Goal: Task Accomplishment & Management: Manage account settings

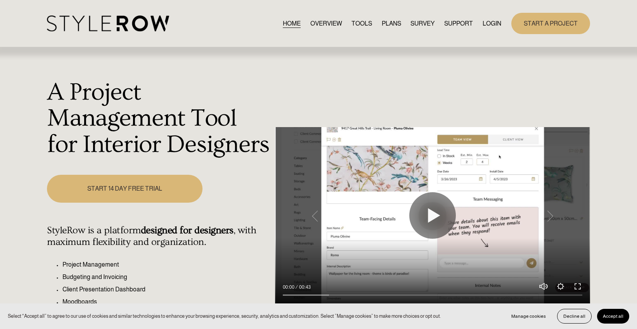
click at [489, 23] on link "LOGIN" at bounding box center [491, 23] width 19 height 10
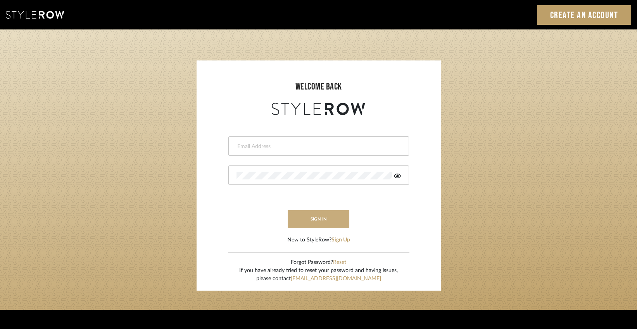
type input "jonna@jonnarobison.com"
click at [306, 214] on button "sign in" at bounding box center [319, 219] width 62 height 18
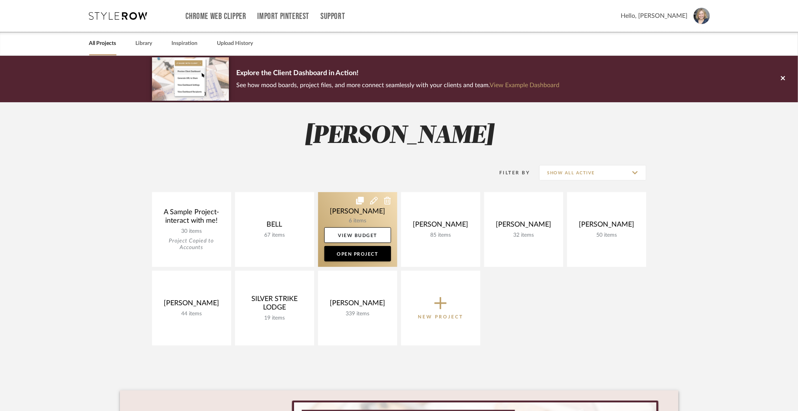
click at [358, 216] on link at bounding box center [357, 229] width 79 height 75
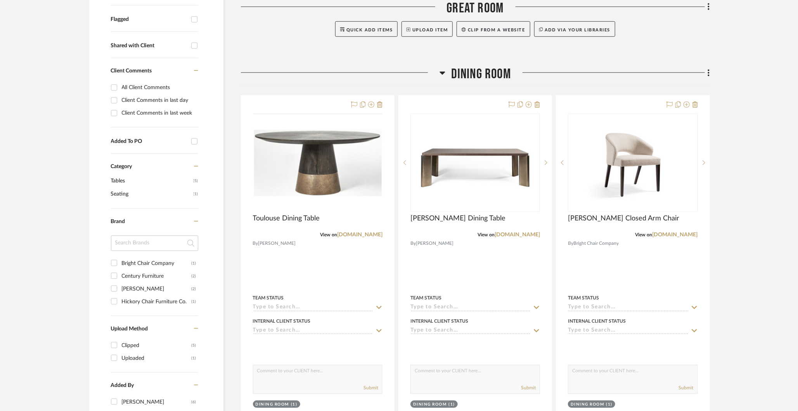
scroll to position [282, 0]
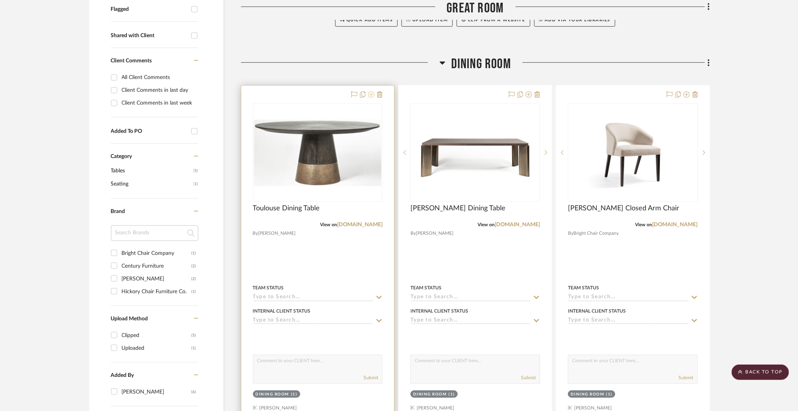
click at [369, 94] on icon at bounding box center [371, 95] width 6 height 6
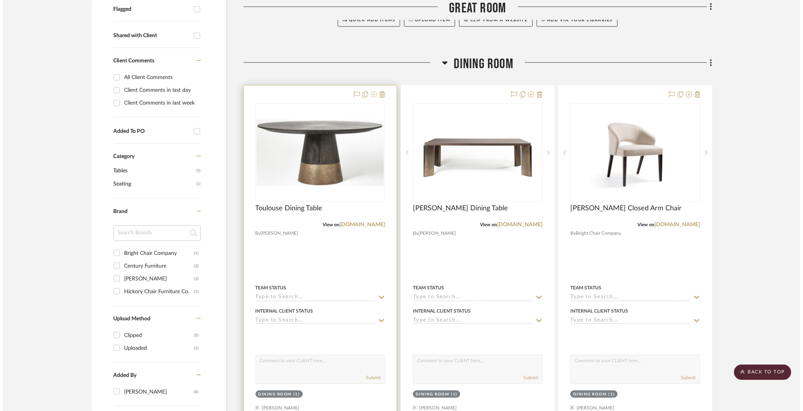
scroll to position [0, 0]
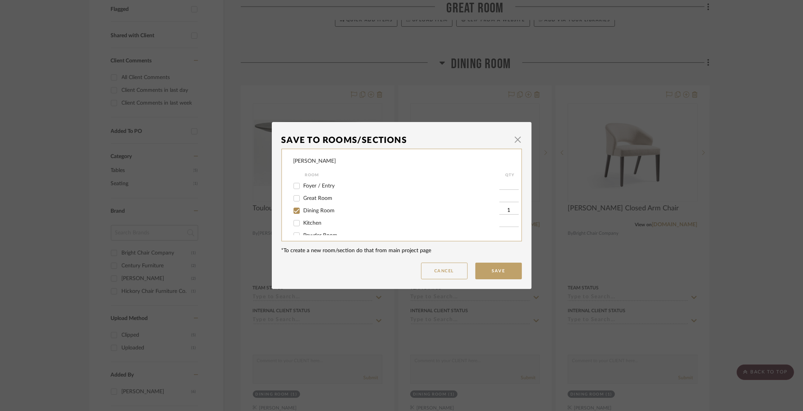
click at [295, 198] on input "Great Room" at bounding box center [296, 198] width 12 height 12
checkbox input "true"
type input "1"
click at [294, 212] on input "Dining Room" at bounding box center [296, 211] width 12 height 12
checkbox input "false"
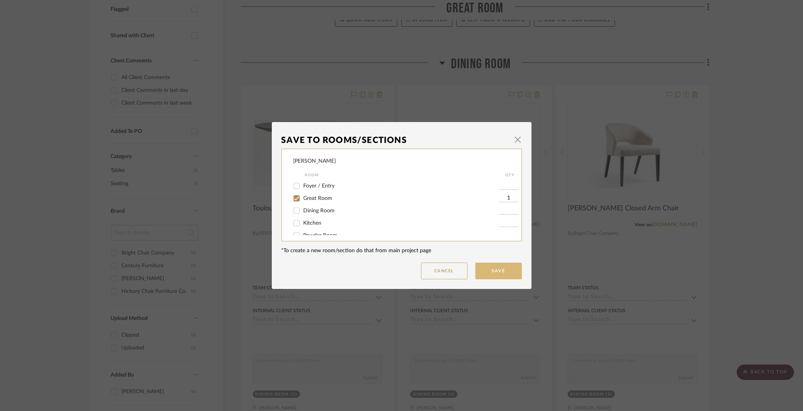
click at [497, 273] on button "Save" at bounding box center [498, 271] width 47 height 17
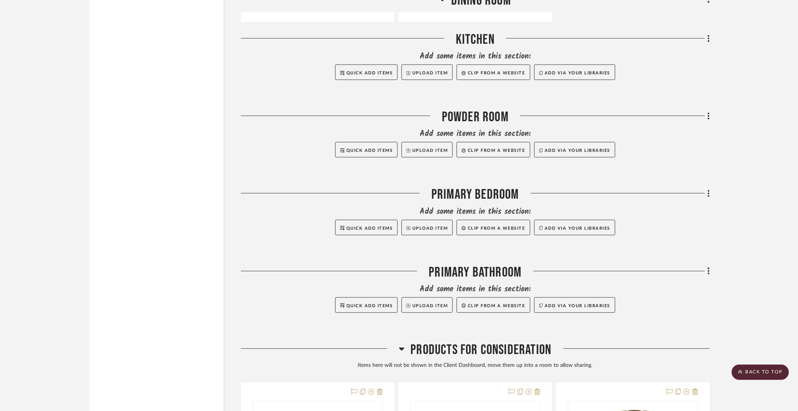
scroll to position [987, 0]
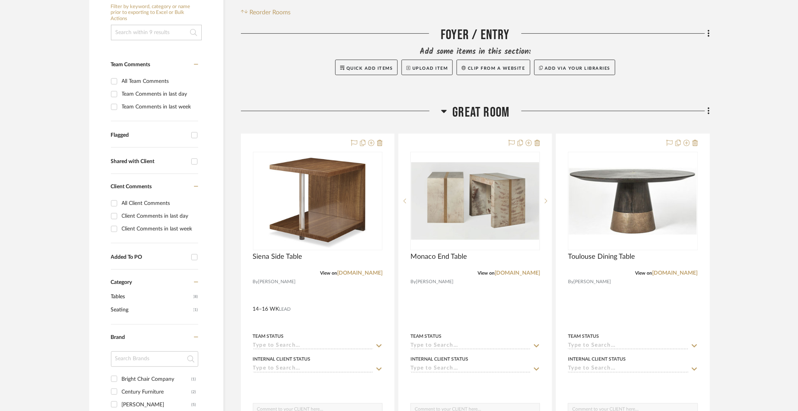
scroll to position [162, 0]
